Goal: Find specific page/section: Find specific page/section

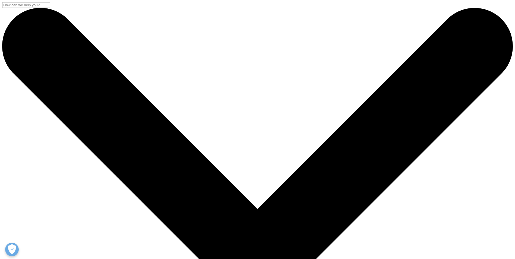
drag, startPoint x: 0, startPoint y: 0, endPoint x: 122, endPoint y: 32, distance: 126.3
